Goal: Navigation & Orientation: Understand site structure

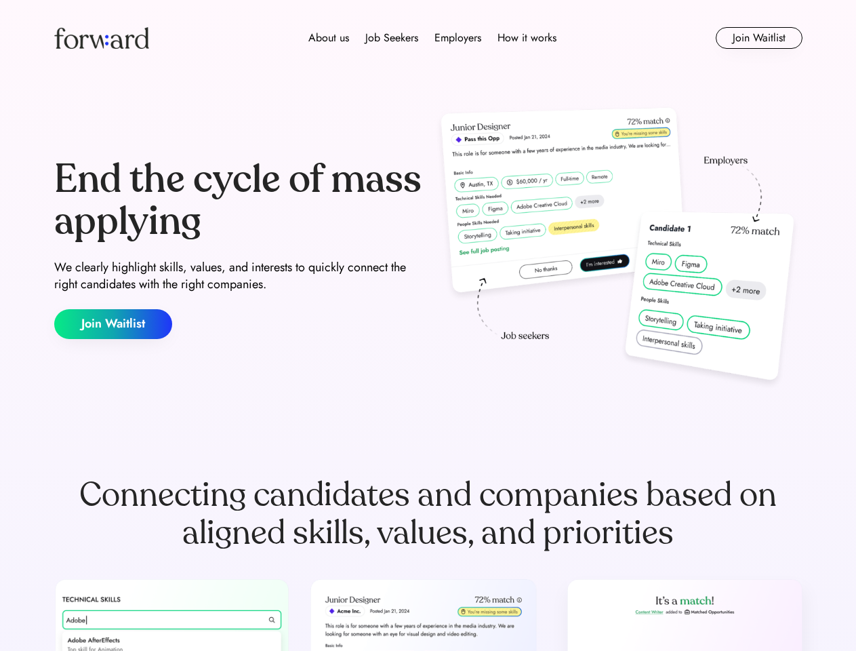
click at [428, 325] on div "End the cycle of mass applying We clearly highlight skills, values, and interes…" at bounding box center [428, 248] width 748 height 291
click at [428, 38] on div "About us Job Seekers Employers How it works" at bounding box center [432, 38] width 534 height 16
click at [102, 38] on img at bounding box center [101, 38] width 95 height 22
click at [432, 38] on div "About us Job Seekers Employers How it works" at bounding box center [432, 38] width 534 height 16
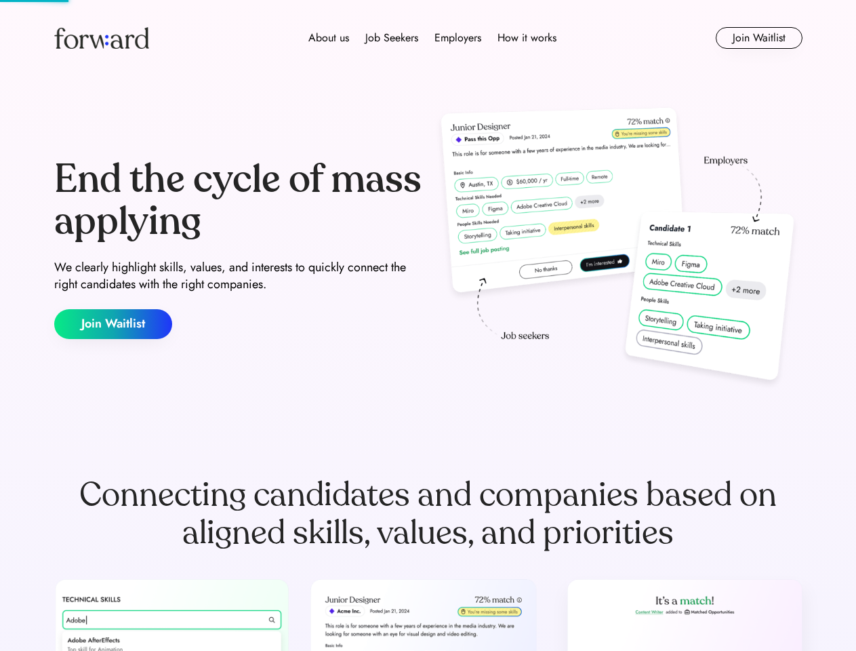
click at [329, 38] on div "About us" at bounding box center [328, 38] width 41 height 16
click at [392, 38] on div "Job Seekers" at bounding box center [391, 38] width 53 height 16
click at [457, 38] on div "Employers" at bounding box center [457, 38] width 47 height 16
click at [526, 38] on div "How it works" at bounding box center [526, 38] width 59 height 16
click at [758, 38] on button "Join Waitlist" at bounding box center [759, 38] width 87 height 22
